Goal: Book appointment/travel/reservation

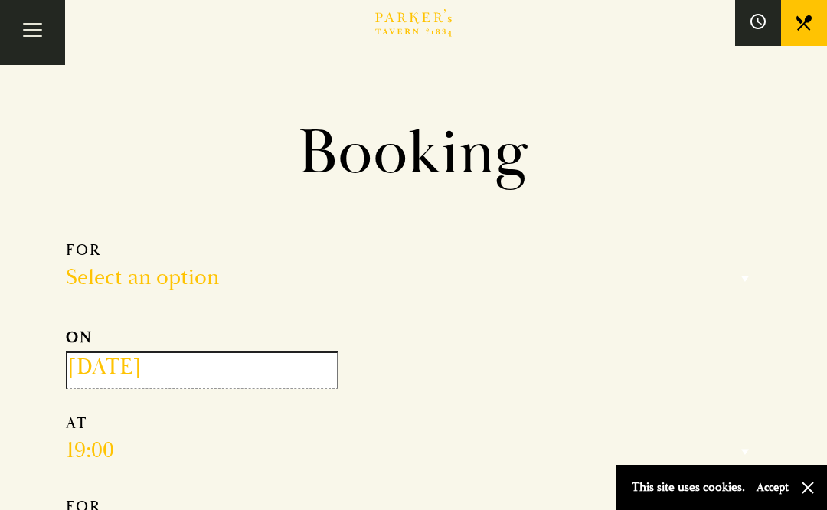
click at [209, 266] on select "Select an option Lunch Dinner Afternoon Tea" at bounding box center [413, 269] width 695 height 59
select select "134868"
click at [285, 363] on input "2025-10-07" at bounding box center [202, 370] width 273 height 38
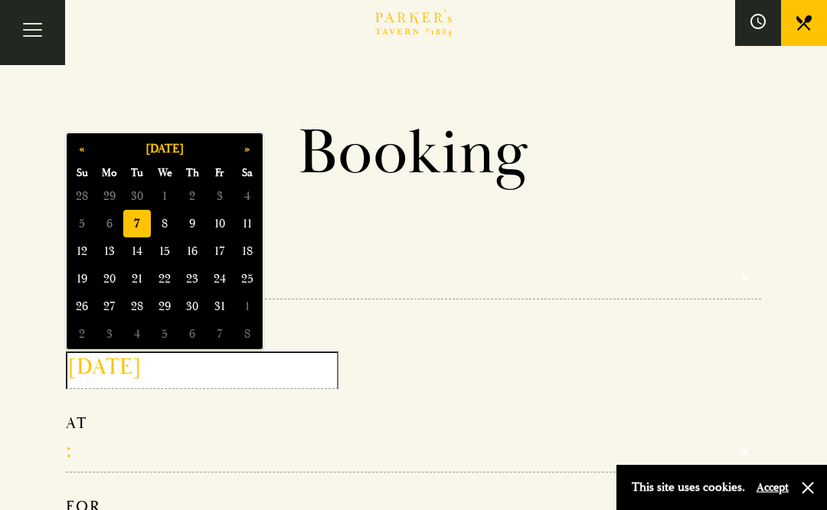
click at [250, 226] on span "11" at bounding box center [247, 224] width 28 height 28
type input "2025-10-11"
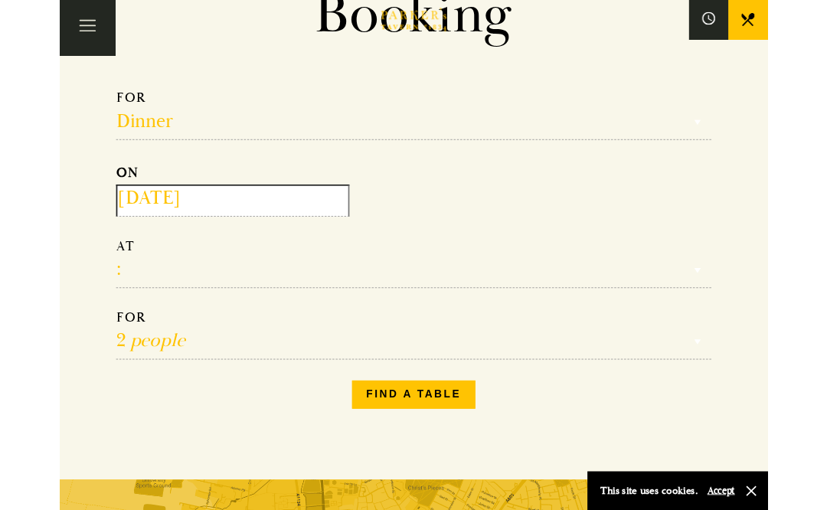
scroll to position [145, 0]
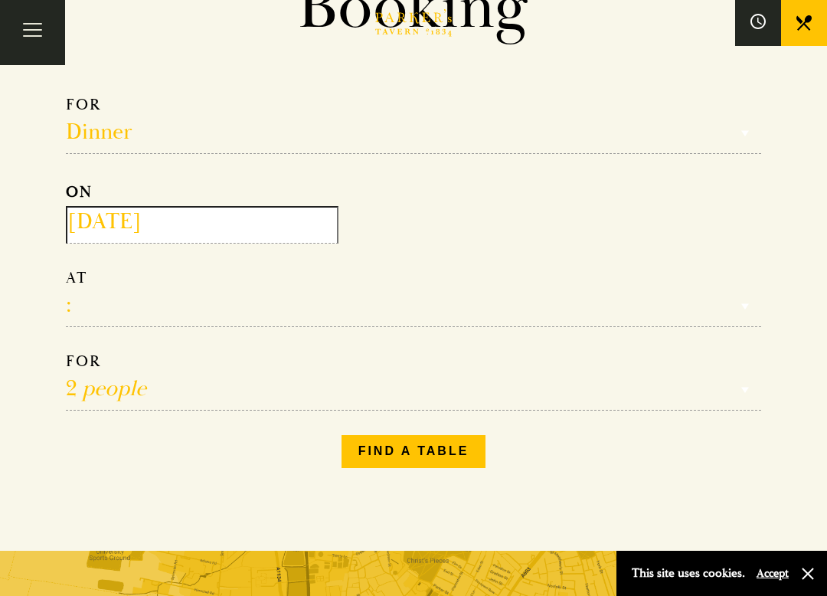
click at [131, 315] on select "17:00 18:00 18:30 19:00 19:30 20:00 20:30 21:00 21:30" at bounding box center [413, 297] width 695 height 59
select select "18:30"
click at [434, 454] on button "Find a table" at bounding box center [413, 451] width 145 height 32
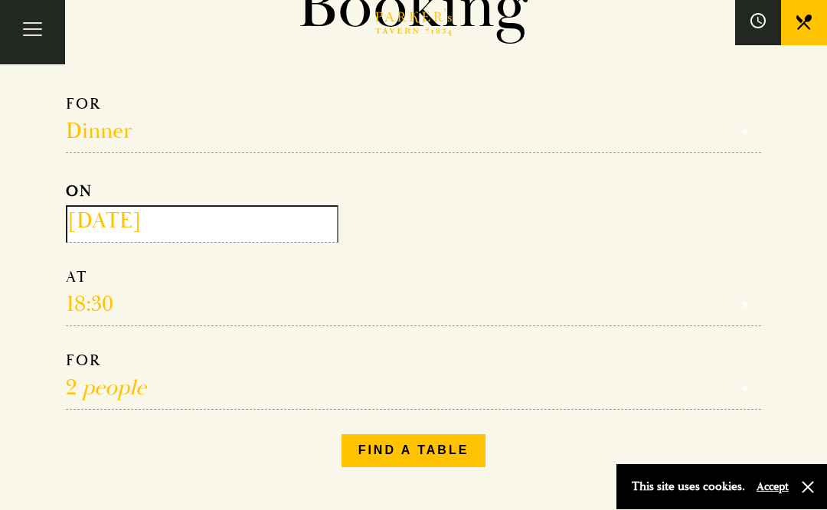
scroll to position [188, 0]
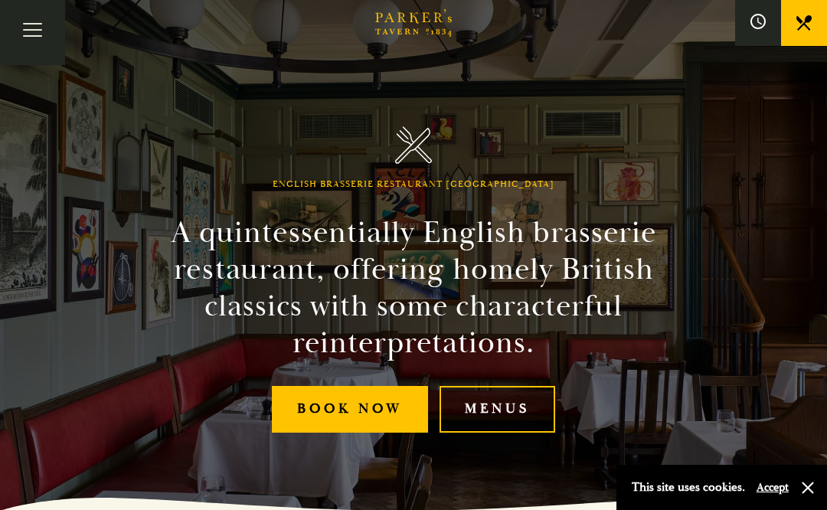
click at [512, 404] on link "Menus" at bounding box center [497, 409] width 116 height 47
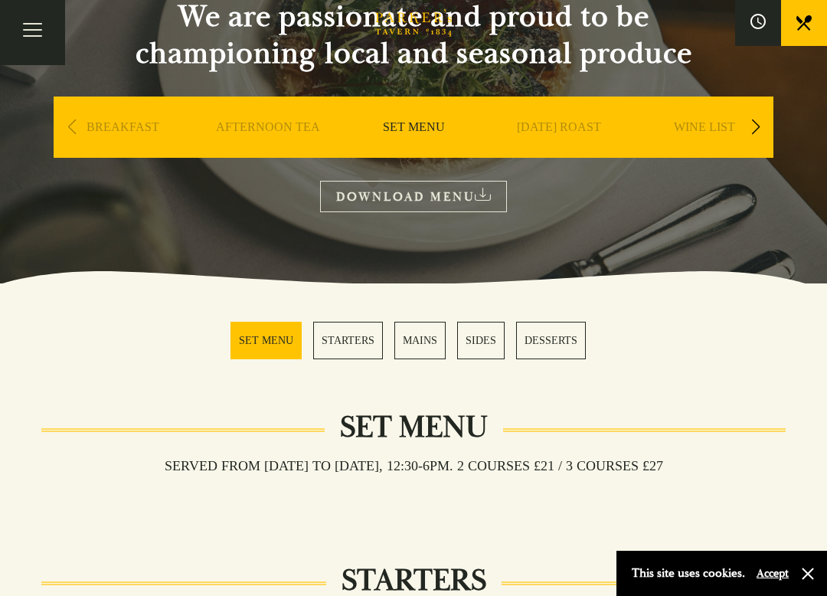
scroll to position [177, 0]
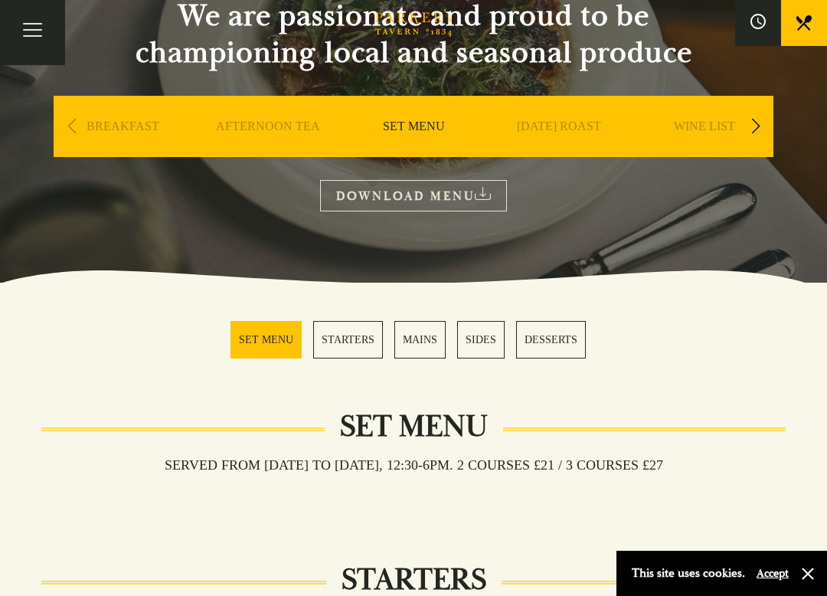
click at [560, 119] on link "SUNDAY ROAST" at bounding box center [559, 149] width 84 height 61
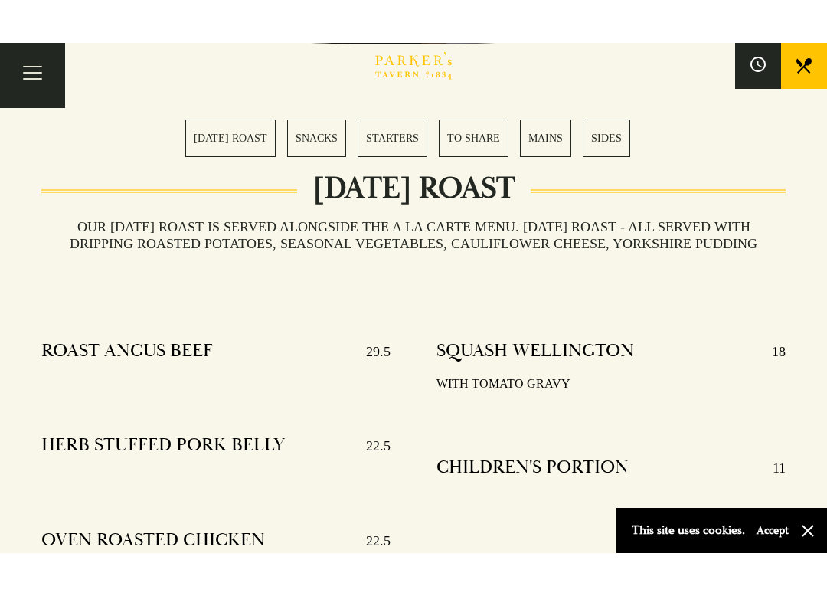
scroll to position [457, 0]
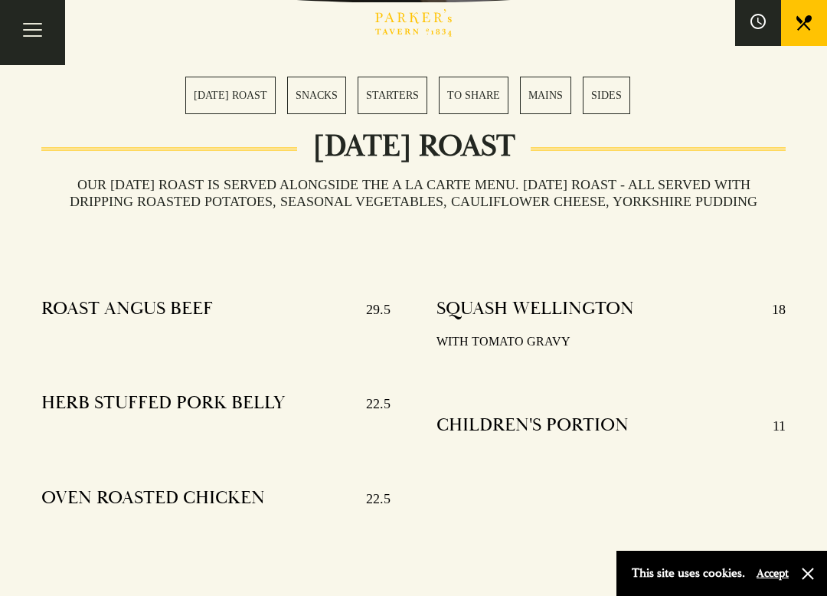
click at [545, 97] on link "MAINS" at bounding box center [545, 96] width 51 height 38
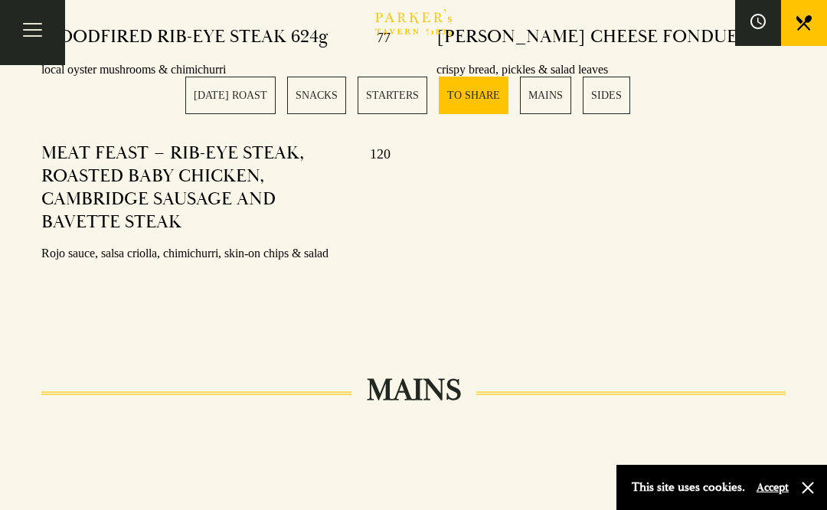
scroll to position [2386, 0]
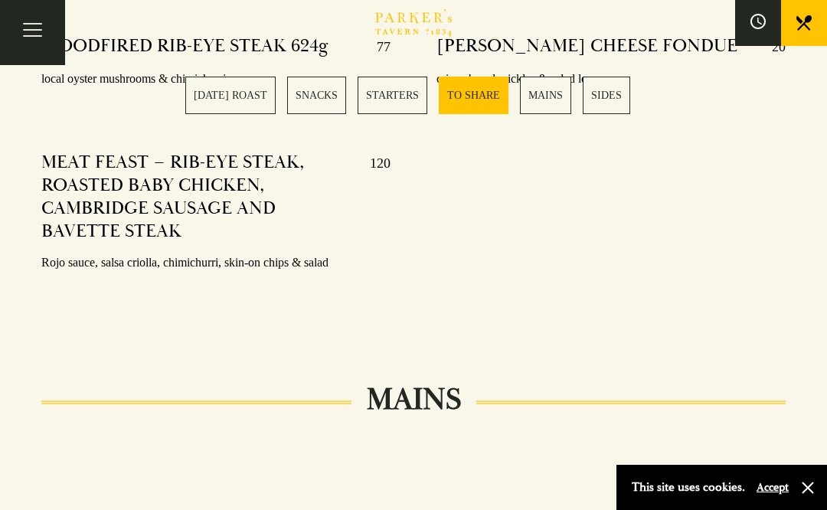
click at [776, 495] on button "Accept" at bounding box center [772, 487] width 32 height 15
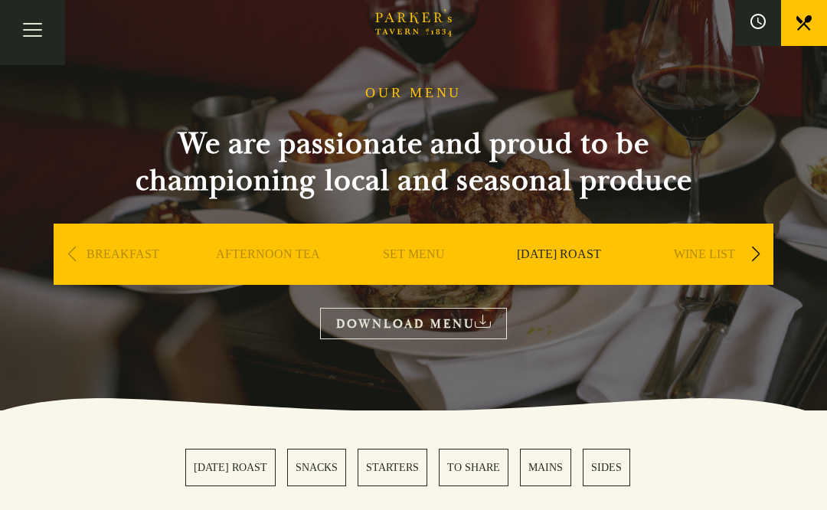
scroll to position [0, 0]
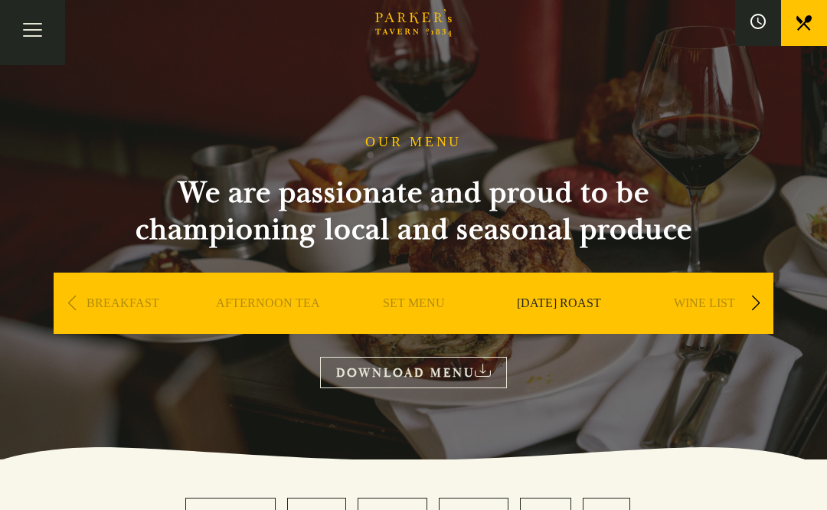
click at [719, 305] on link "WINE LIST" at bounding box center [704, 325] width 61 height 61
